Goal: Task Accomplishment & Management: Manage account settings

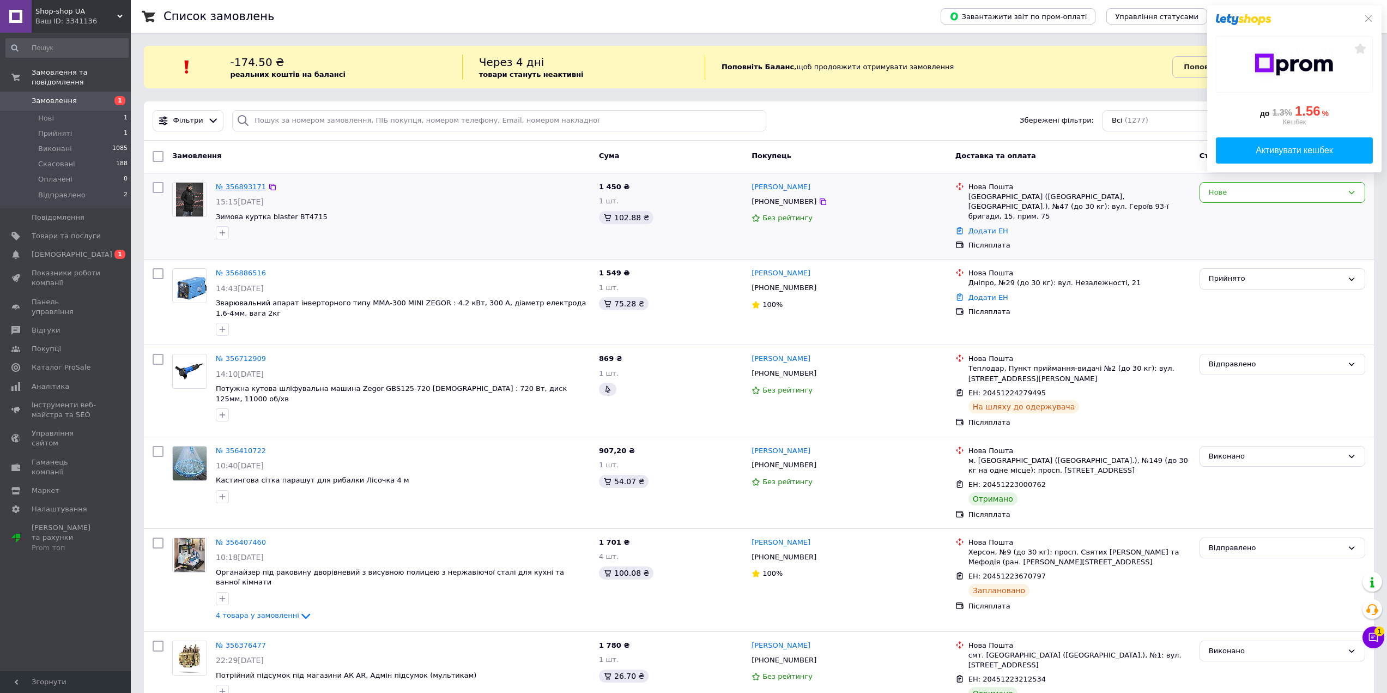
click at [241, 187] on link "№ 356893171" at bounding box center [241, 187] width 50 height 8
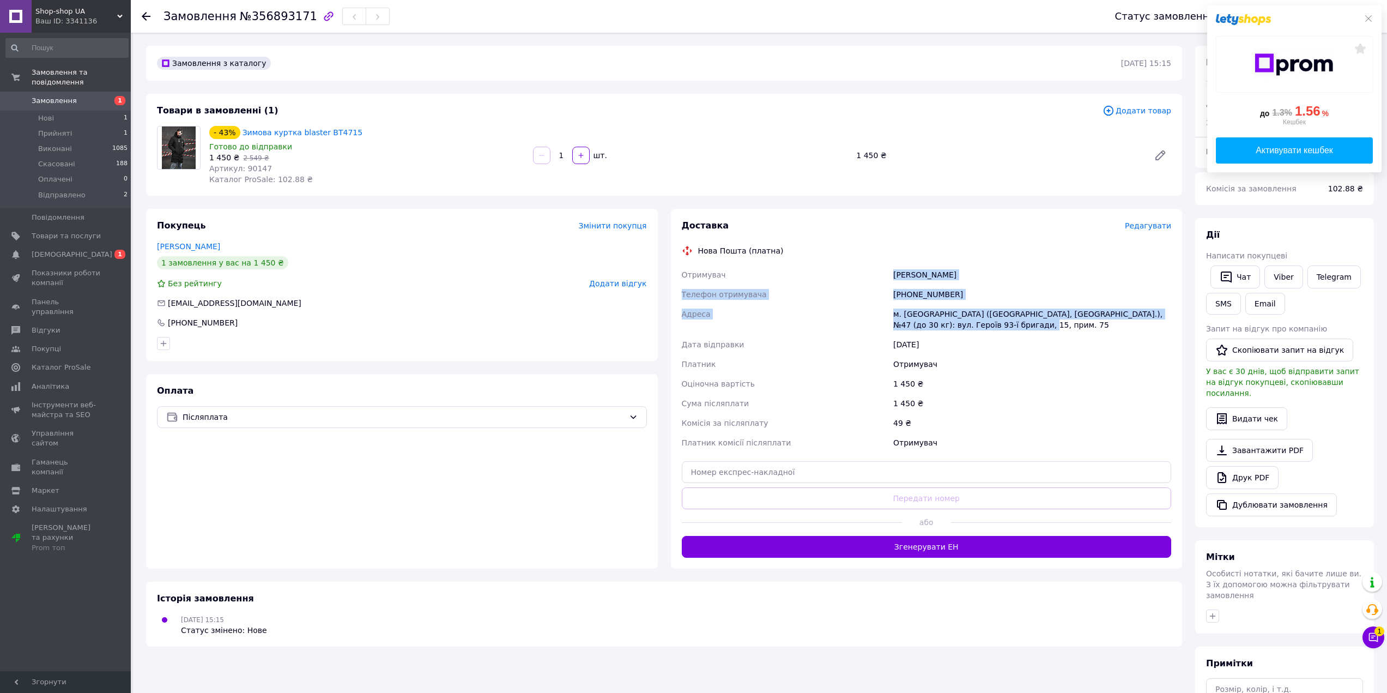
drag, startPoint x: 991, startPoint y: 329, endPoint x: 894, endPoint y: 275, distance: 110.7
click at [894, 275] on div "Отримувач [PERSON_NAME] Телефон отримувача [PHONE_NUMBER] Адреса [PERSON_NAME].…" at bounding box center [927, 358] width 494 height 187
copy div "[PERSON_NAME] Телефон отримувача [PHONE_NUMBER] Адреса [PERSON_NAME]. [GEOGRAPH…"
click at [77, 4] on div "Shop-shop UA Ваш ID: 3341136" at bounding box center [81, 16] width 99 height 33
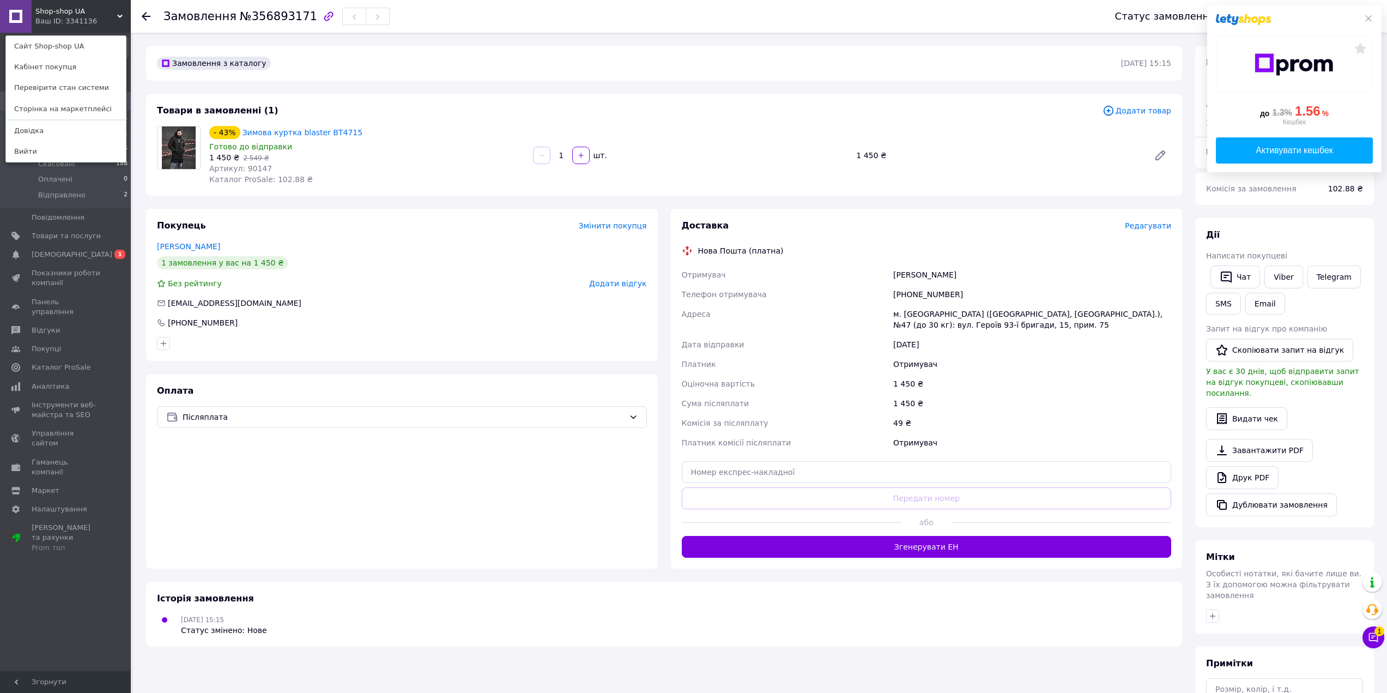
drag, startPoint x: 334, startPoint y: 162, endPoint x: 313, endPoint y: 162, distance: 20.7
click at [334, 162] on div "1 450 ₴   2 549 ₴" at bounding box center [366, 157] width 315 height 11
drag, startPoint x: 256, startPoint y: 158, endPoint x: 241, endPoint y: 135, distance: 27.5
click at [241, 135] on div "- 43% Зимова куртка blaster ВТ4715 Готово до відправки 1 450 ₴   2 549 ₴ Артику…" at bounding box center [367, 155] width 324 height 63
copy div "Зимова куртка blaster ВТ4715 Готово до відправки 1 450 ₴   2 549 ₴ Артикул: 901…"
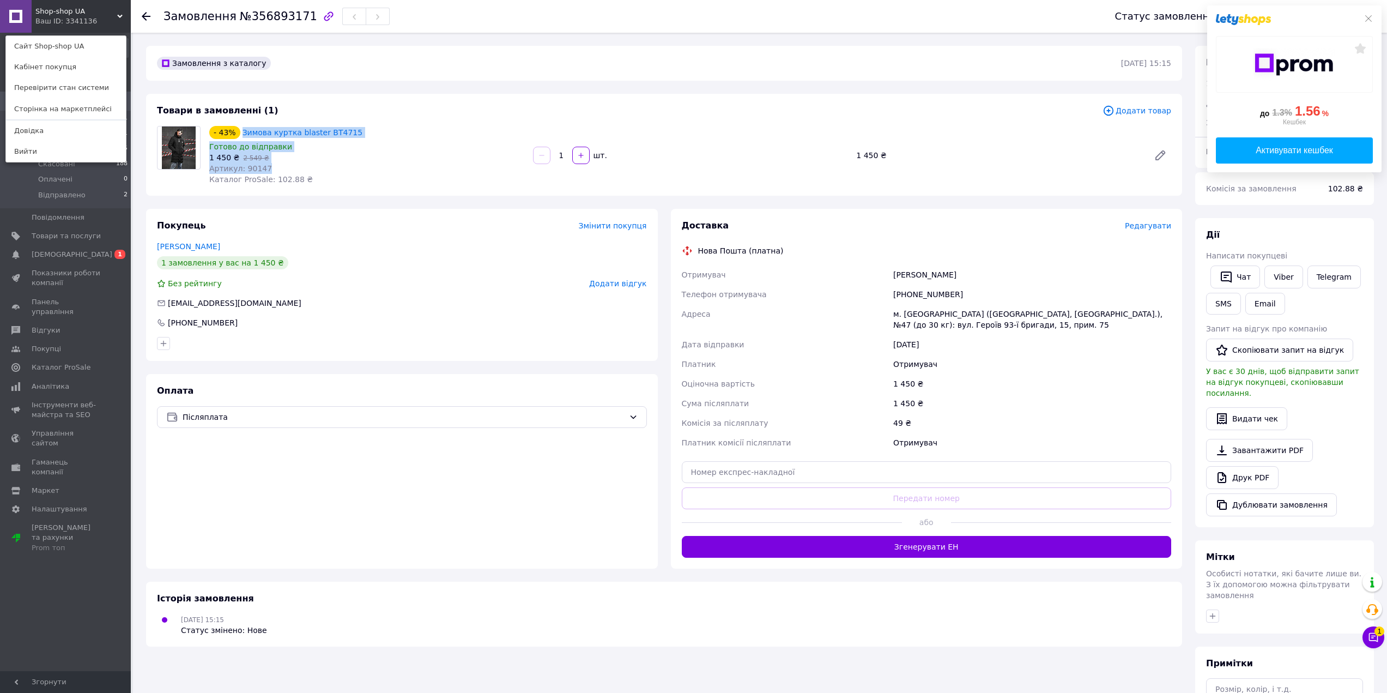
click at [380, 166] on div "Артикул: 90147" at bounding box center [366, 168] width 315 height 11
click at [275, 131] on link "Зимова куртка blaster ВТ4715" at bounding box center [302, 132] width 120 height 9
